Goal: Task Accomplishment & Management: Manage account settings

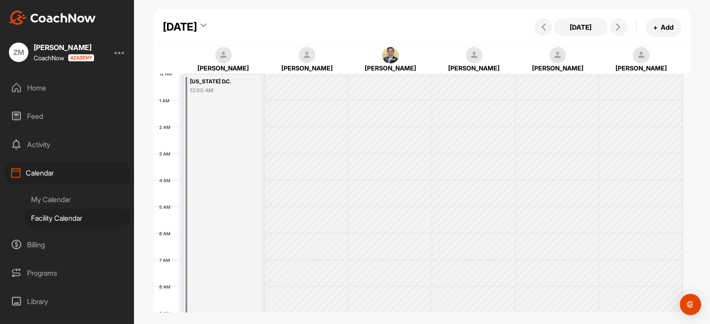
scroll to position [177, 0]
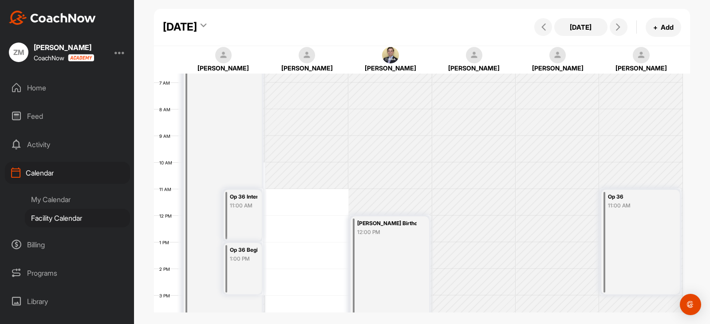
click at [46, 217] on div "Facility Calendar" at bounding box center [77, 218] width 105 height 19
click at [52, 204] on div "My Calendar" at bounding box center [77, 199] width 105 height 19
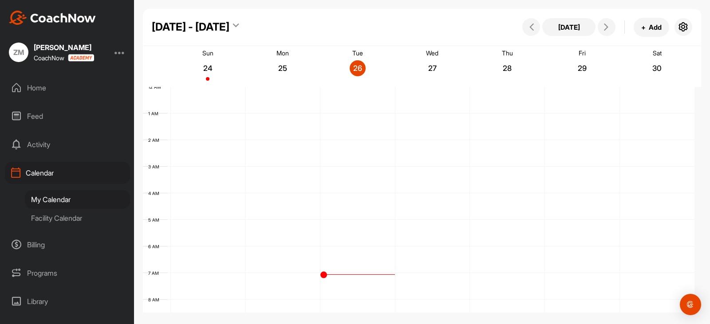
scroll to position [153, 0]
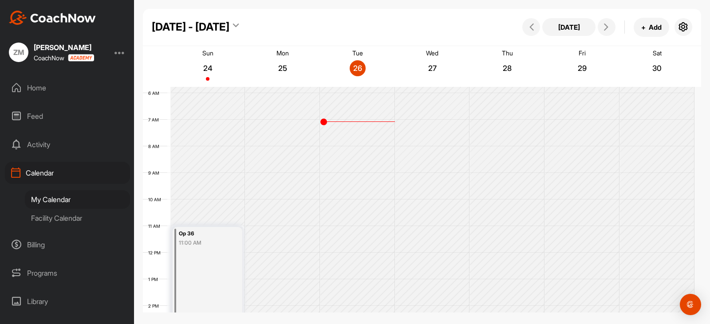
click at [59, 223] on div "Facility Calendar" at bounding box center [77, 218] width 105 height 19
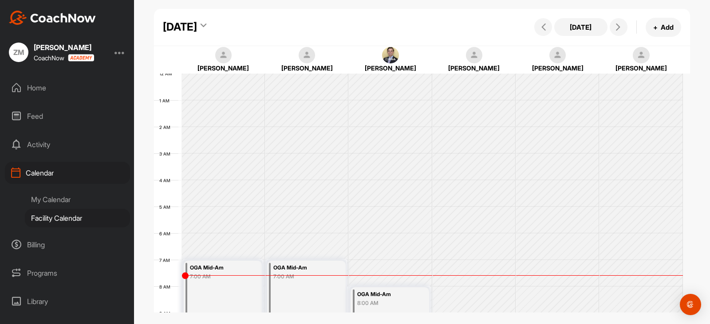
click at [67, 204] on div "My Calendar" at bounding box center [77, 199] width 105 height 19
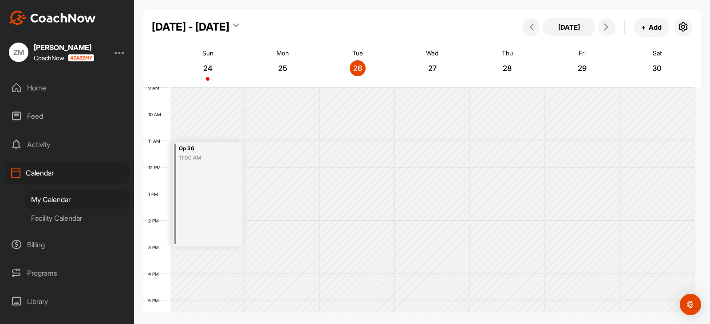
scroll to position [242, 0]
click at [605, 28] on icon at bounding box center [605, 27] width 7 height 7
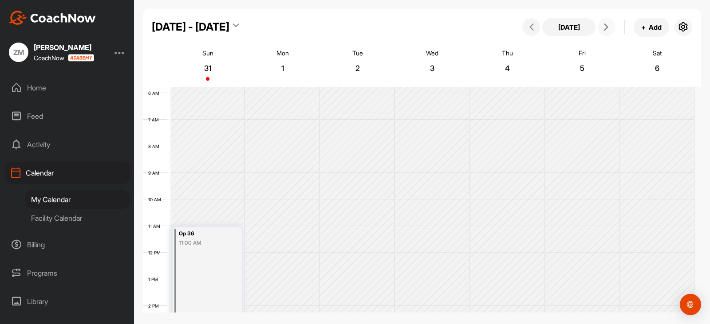
click at [216, 247] on div "Op 36 11:00 AM" at bounding box center [208, 279] width 70 height 105
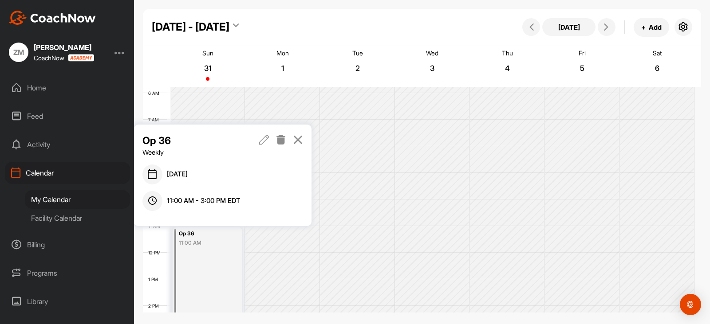
click at [265, 142] on icon at bounding box center [264, 140] width 10 height 10
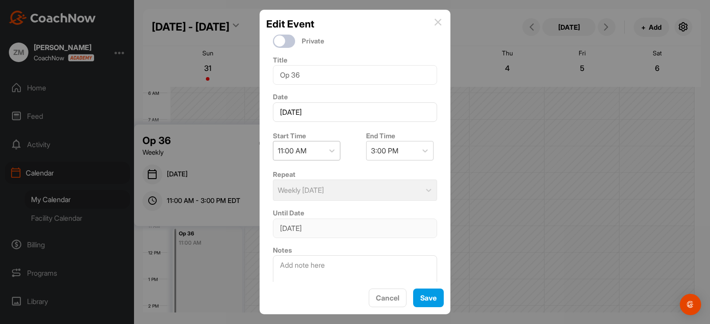
click at [307, 151] on div "11:00 AM" at bounding box center [292, 150] width 29 height 11
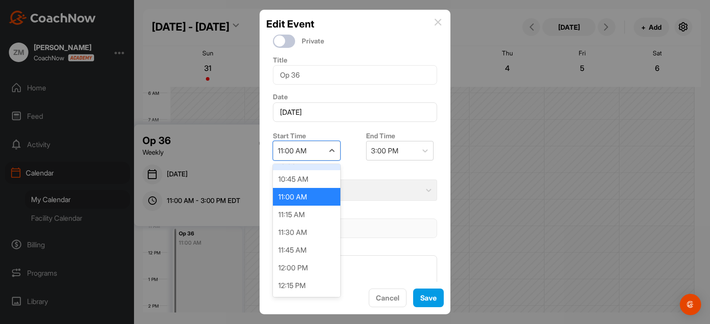
scroll to position [762, 0]
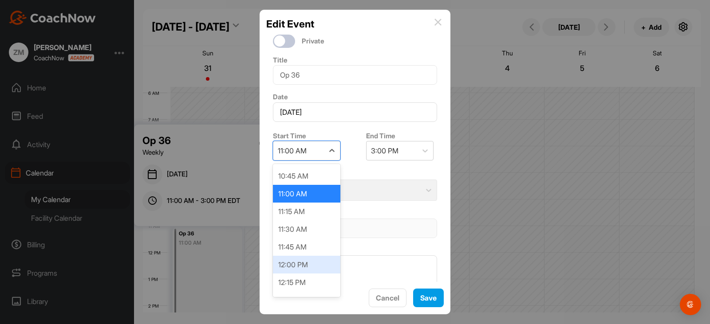
click at [295, 261] on div "12:00 PM" at bounding box center [306, 265] width 67 height 18
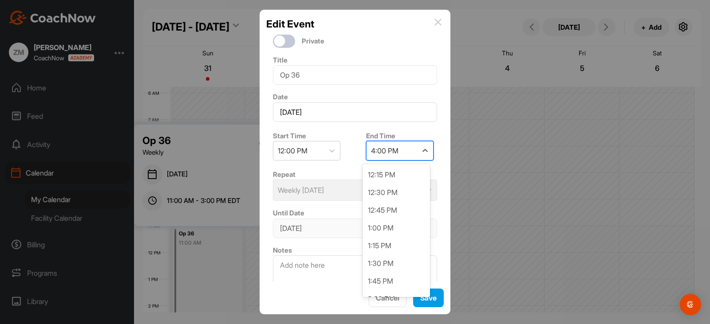
click at [400, 155] on div "4:00 PM" at bounding box center [391, 150] width 51 height 19
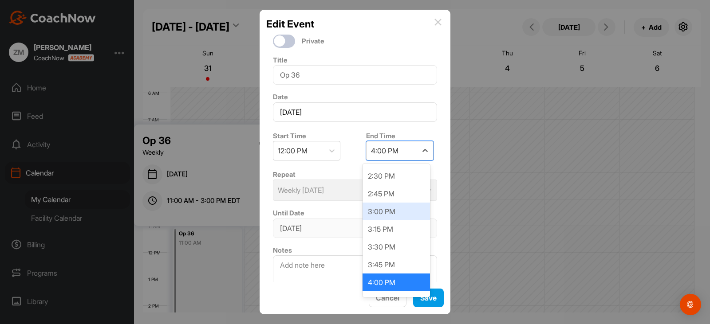
click at [390, 208] on div "3:00 PM" at bounding box center [395, 212] width 67 height 18
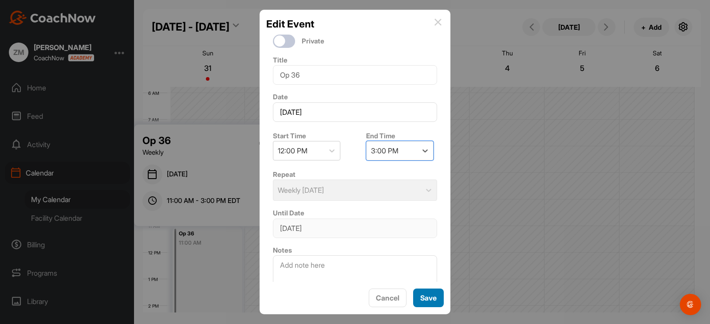
click at [427, 299] on button "Save" at bounding box center [428, 298] width 31 height 19
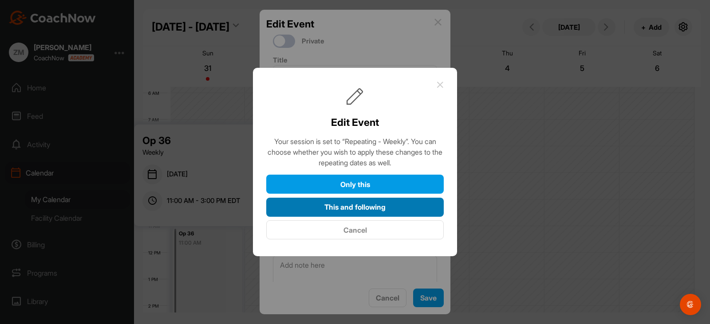
click at [363, 208] on button "This and following" at bounding box center [354, 207] width 177 height 19
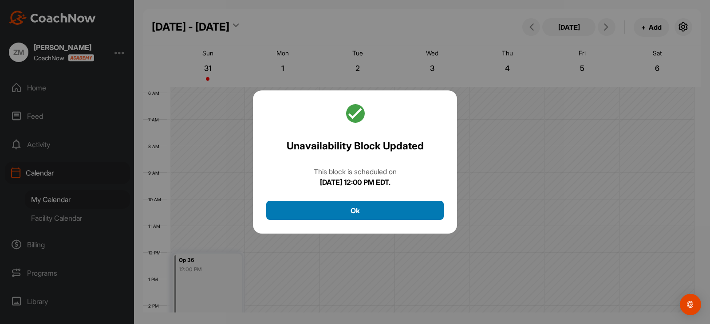
click at [353, 211] on button "Ok" at bounding box center [354, 210] width 177 height 19
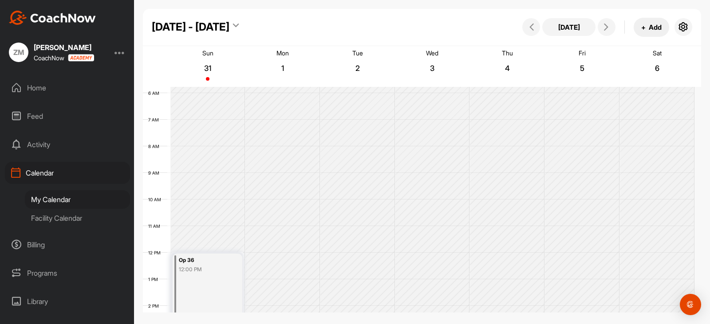
click at [647, 25] on button "+ Add" at bounding box center [650, 27] width 35 height 19
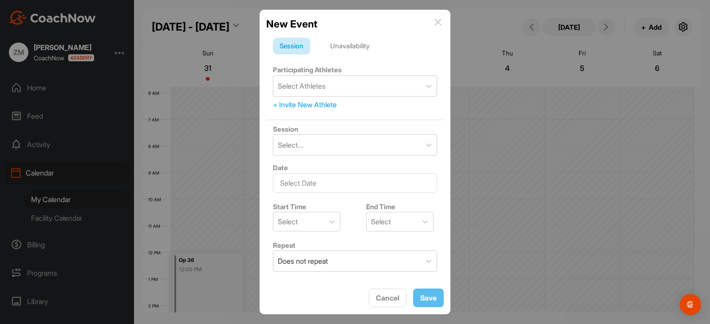
click at [348, 50] on div "Unavailability" at bounding box center [349, 46] width 53 height 17
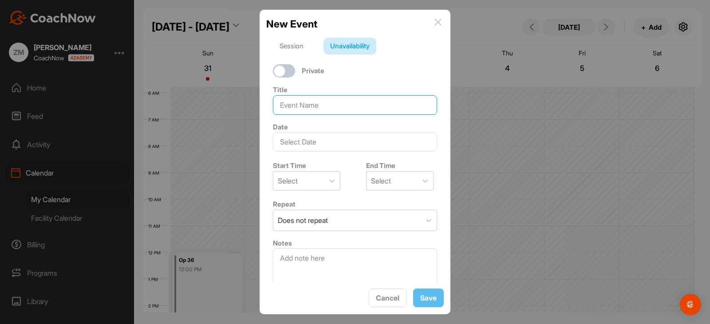
click at [306, 106] on input at bounding box center [355, 105] width 164 height 20
type input "[PERSON_NAME]"
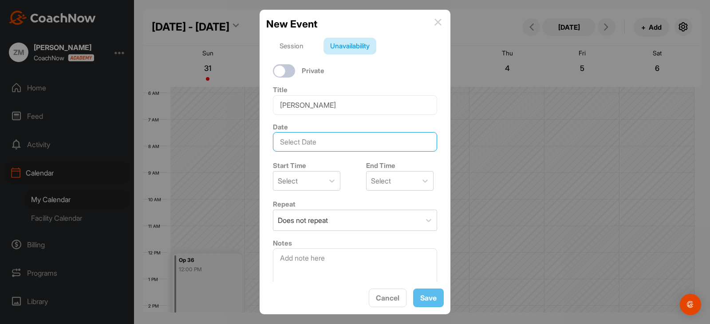
click at [326, 138] on input "text" at bounding box center [355, 142] width 164 height 20
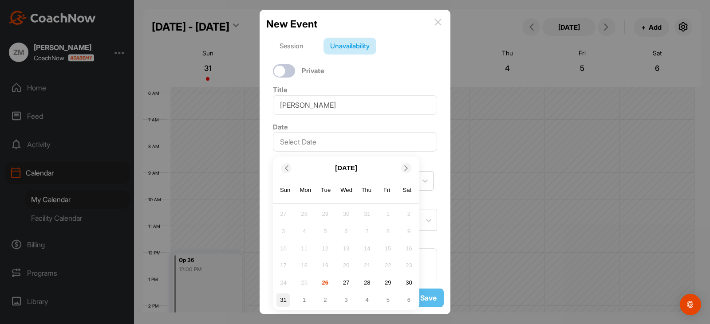
click at [282, 301] on div "31" at bounding box center [282, 300] width 13 height 13
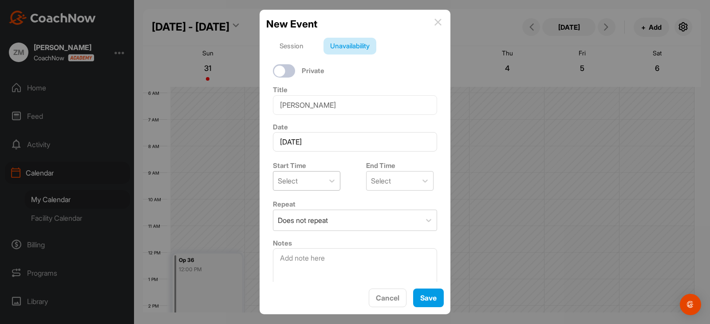
click at [320, 177] on div "Select" at bounding box center [298, 181] width 51 height 19
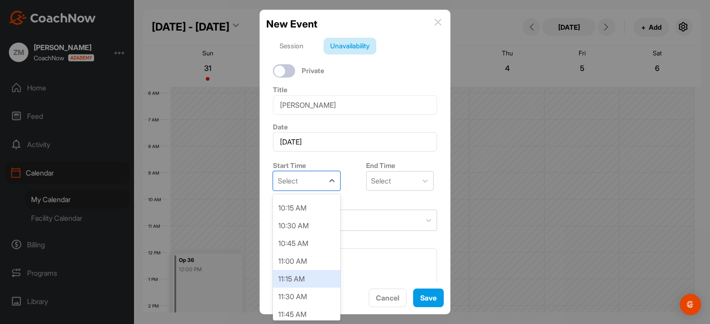
scroll to position [710, 0]
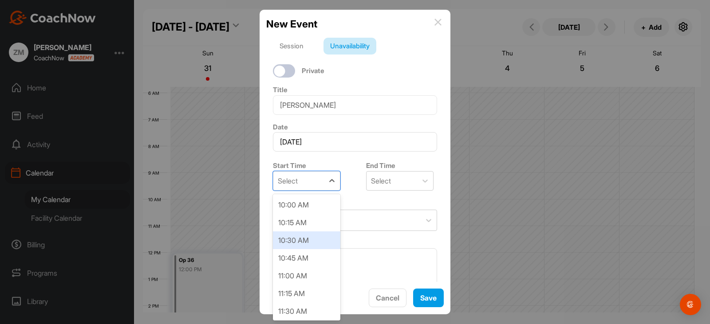
click at [300, 243] on div "10:30 AM" at bounding box center [306, 241] width 67 height 18
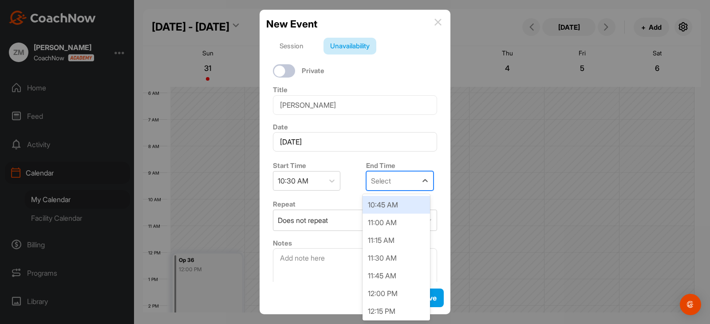
click at [381, 189] on div "Select" at bounding box center [391, 181] width 51 height 19
click at [380, 254] on div "11:30 AM" at bounding box center [395, 258] width 67 height 18
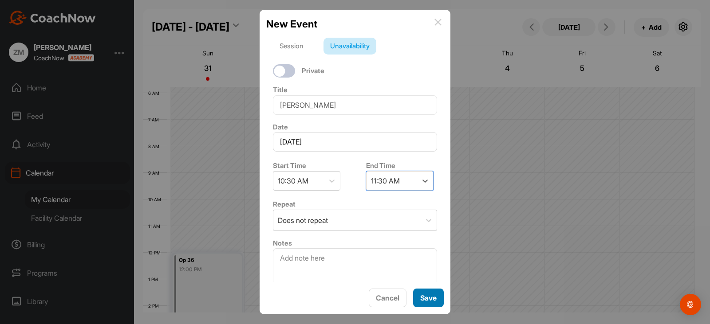
click at [420, 300] on button "Save" at bounding box center [428, 298] width 31 height 19
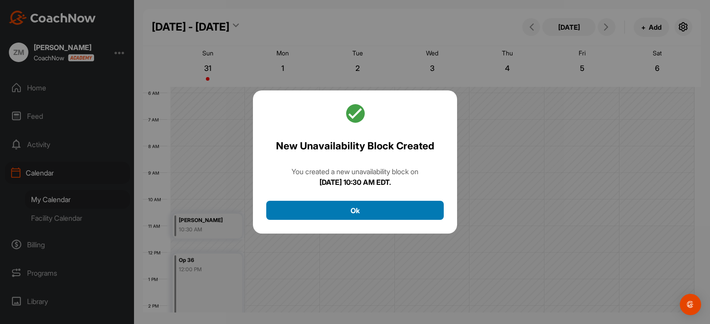
click at [355, 212] on button "Ok" at bounding box center [354, 210] width 177 height 19
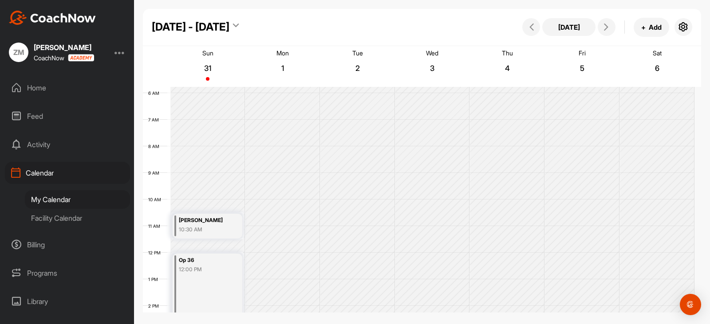
click at [55, 200] on div "My Calendar" at bounding box center [77, 199] width 105 height 19
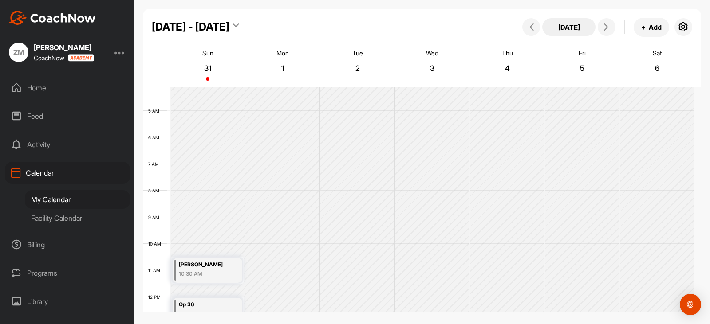
click at [562, 25] on button "[DATE]" at bounding box center [568, 27] width 53 height 18
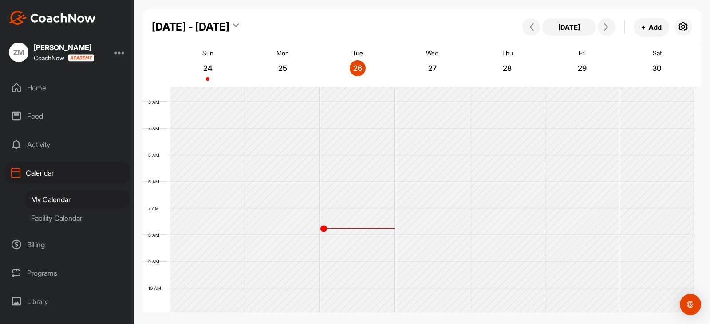
click at [507, 68] on p "28" at bounding box center [507, 68] width 16 height 9
click at [609, 26] on icon at bounding box center [605, 27] width 7 height 7
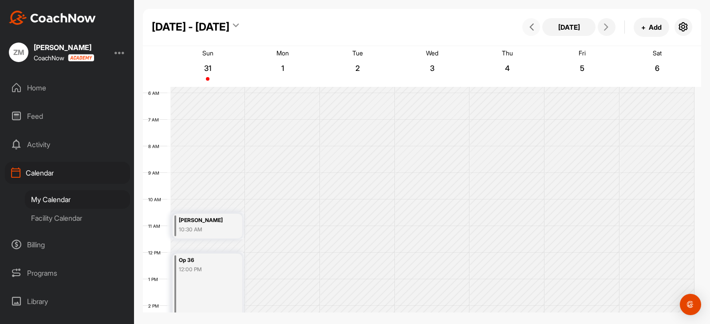
click at [533, 24] on icon at bounding box center [531, 27] width 7 height 7
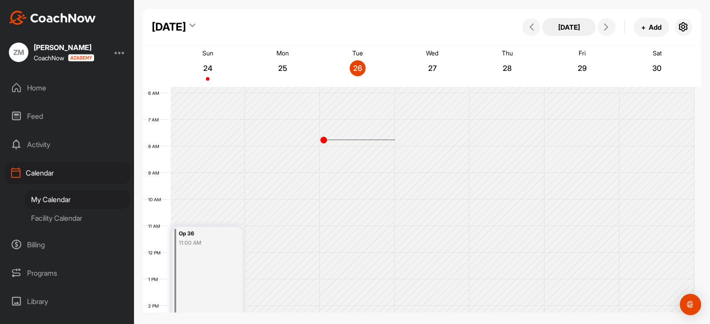
click at [574, 31] on button "[DATE]" at bounding box center [568, 27] width 53 height 18
